Goal: Transaction & Acquisition: Book appointment/travel/reservation

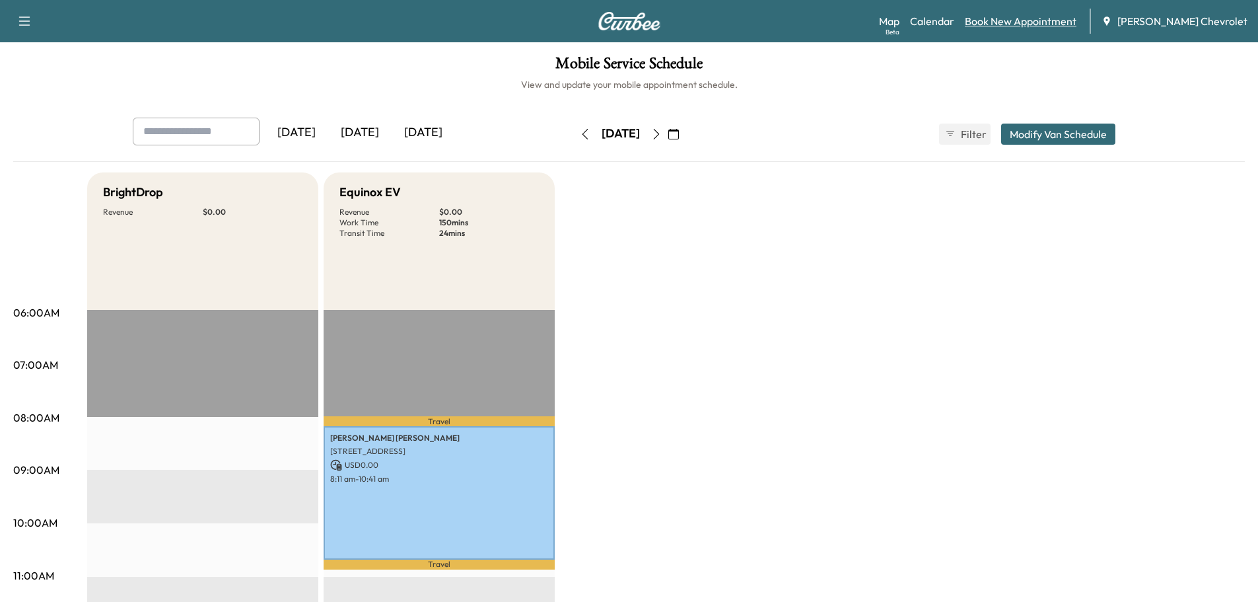
click at [1042, 24] on link "Book New Appointment" at bounding box center [1021, 21] width 112 height 16
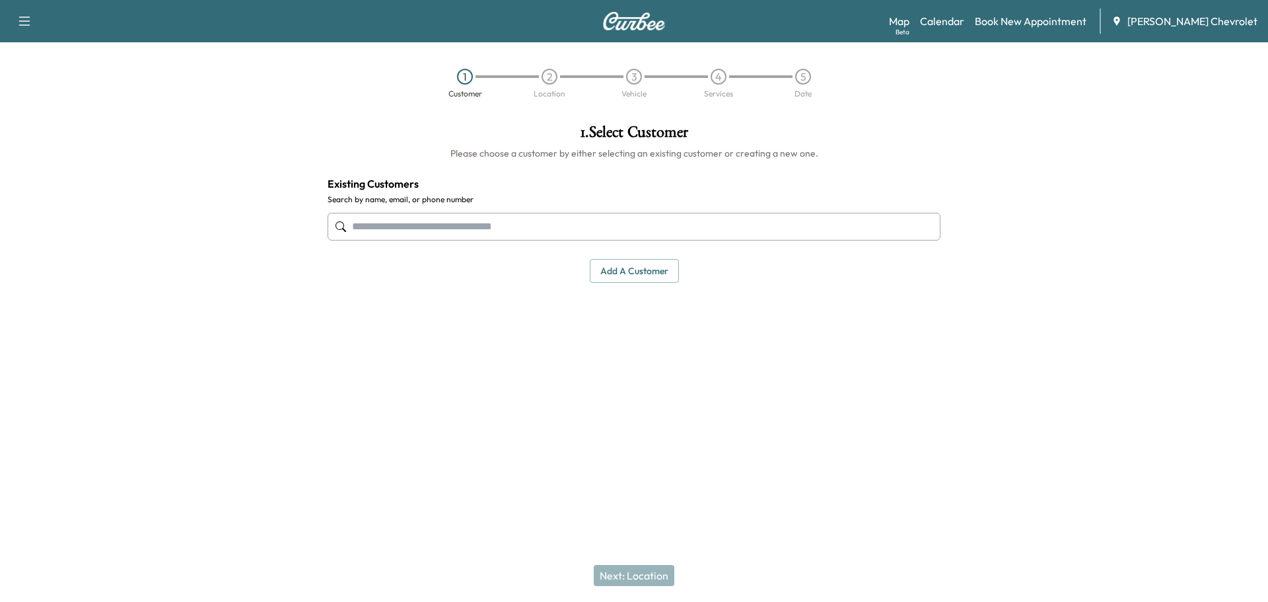
click at [740, 227] on input "text" at bounding box center [634, 227] width 613 height 28
click at [740, 228] on input "text" at bounding box center [634, 227] width 613 height 28
click at [565, 233] on input "text" at bounding box center [634, 227] width 613 height 28
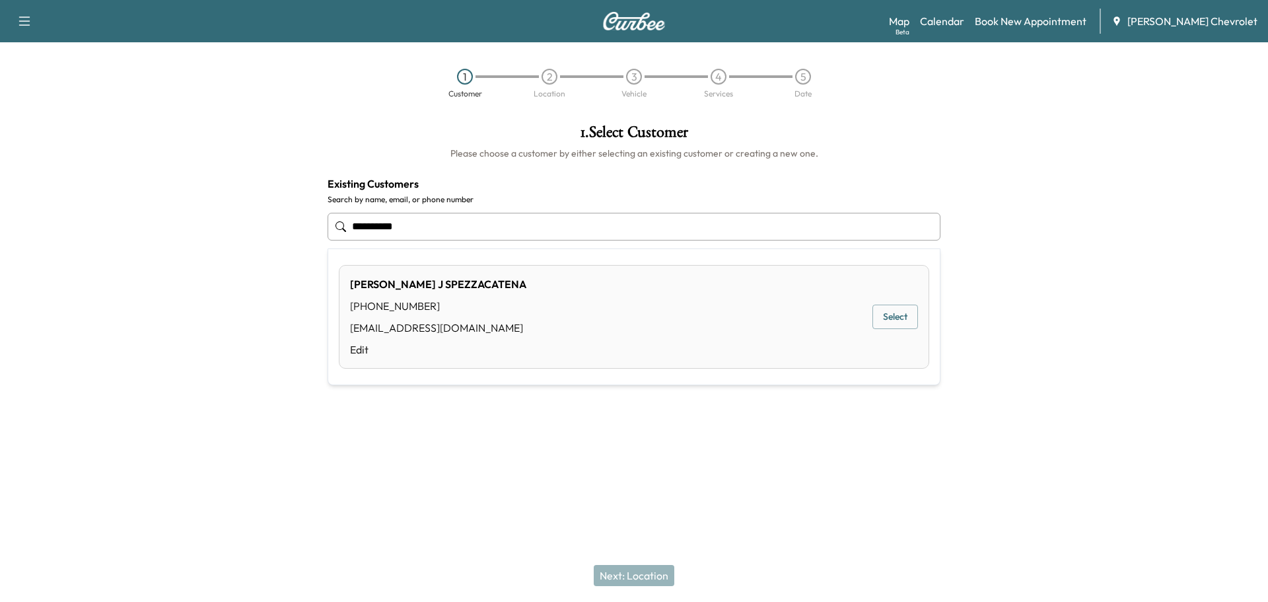
click at [506, 287] on div "[PERSON_NAME] [PHONE_NUMBER] [EMAIL_ADDRESS][DOMAIN_NAME] Edit Select" at bounding box center [634, 317] width 591 height 104
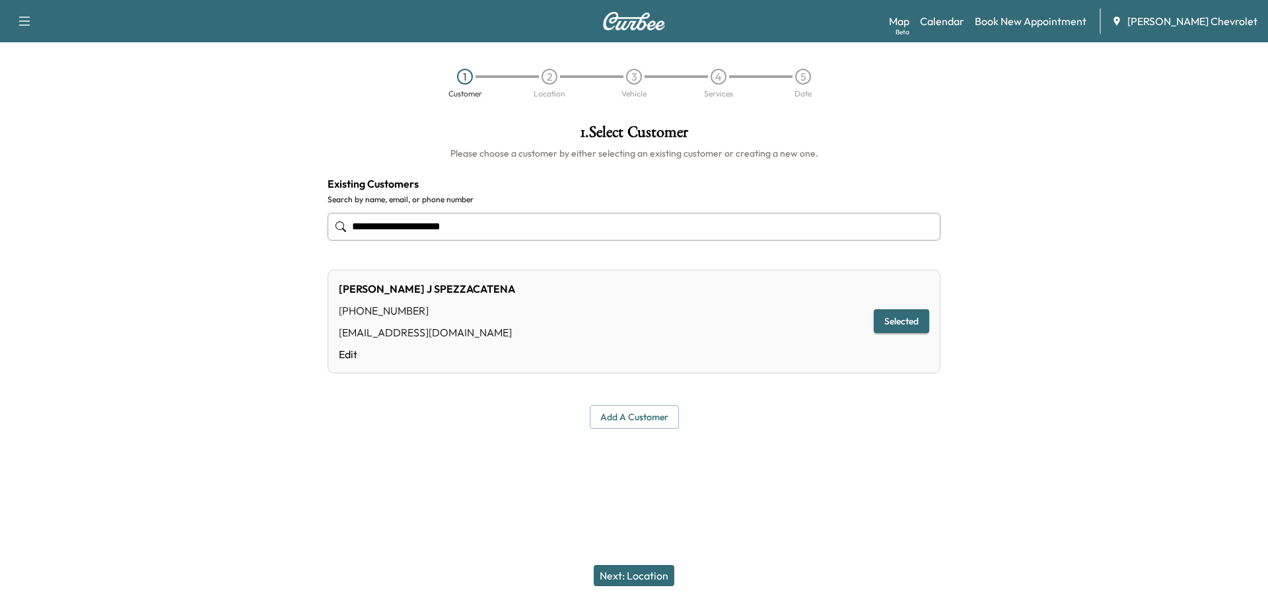
type input "**********"
click at [901, 322] on button "Selected" at bounding box center [901, 321] width 55 height 24
click at [646, 577] on button "Next: Location" at bounding box center [634, 575] width 81 height 21
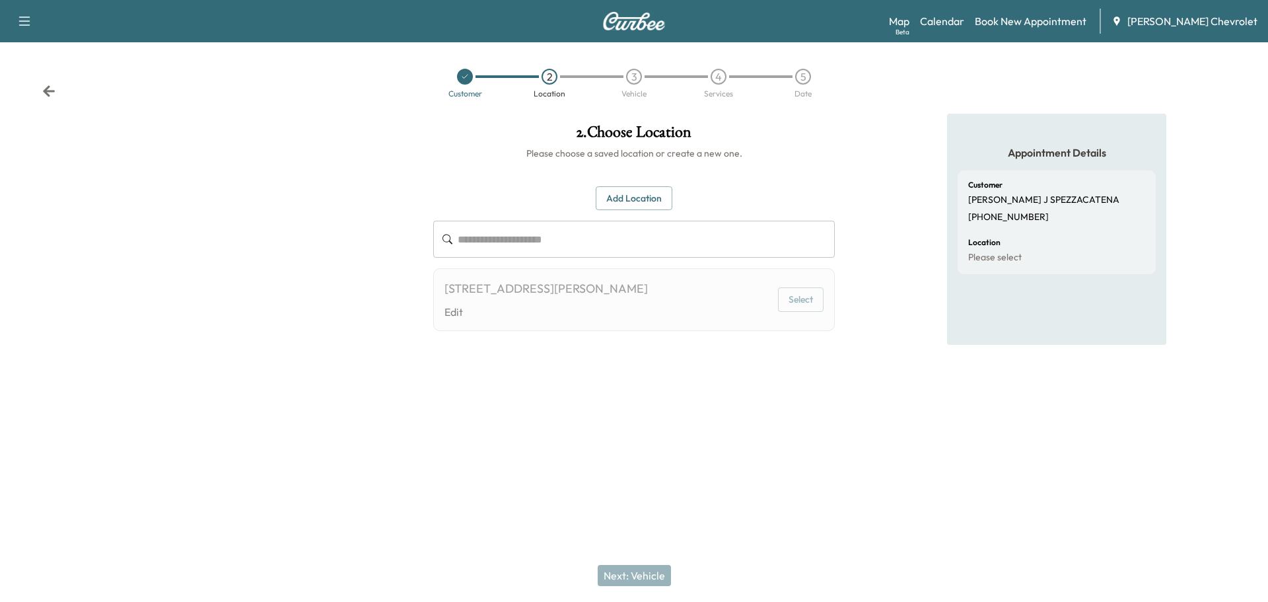
click at [648, 295] on div "[STREET_ADDRESS][PERSON_NAME]" at bounding box center [546, 288] width 203 height 18
click at [788, 295] on button "Select" at bounding box center [801, 299] width 46 height 24
